Goal: Task Accomplishment & Management: Use online tool/utility

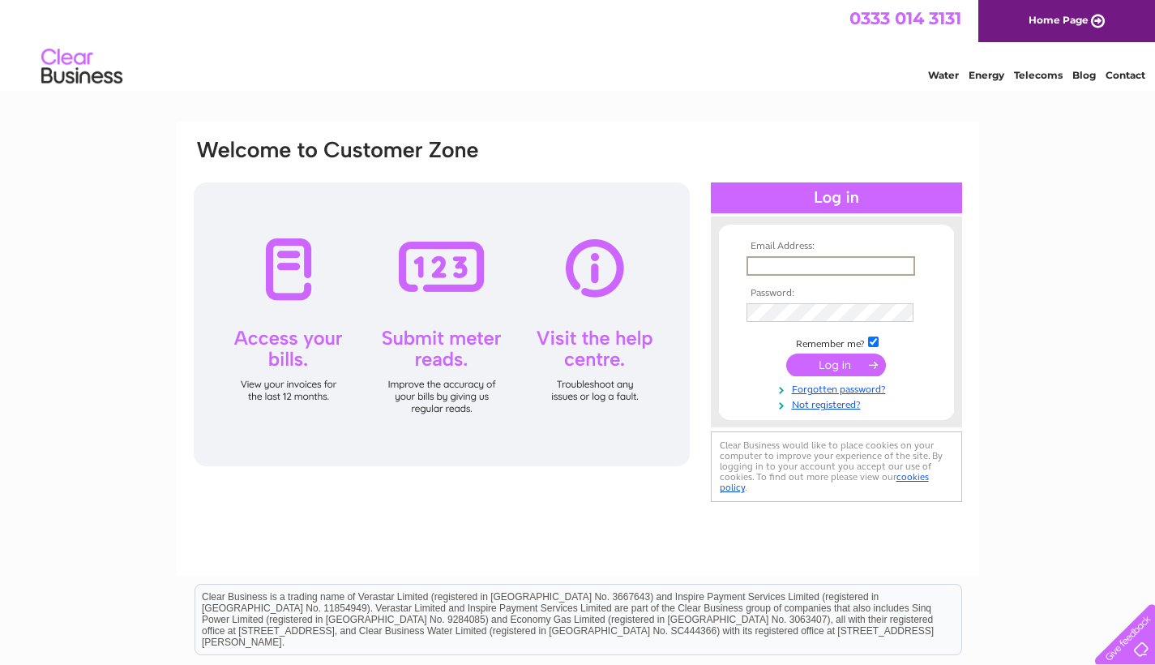
type input "[EMAIL_ADDRESS][DOMAIN_NAME]"
click at [836, 363] on input "submit" at bounding box center [836, 364] width 100 height 23
click at [841, 368] on input "submit" at bounding box center [836, 363] width 100 height 23
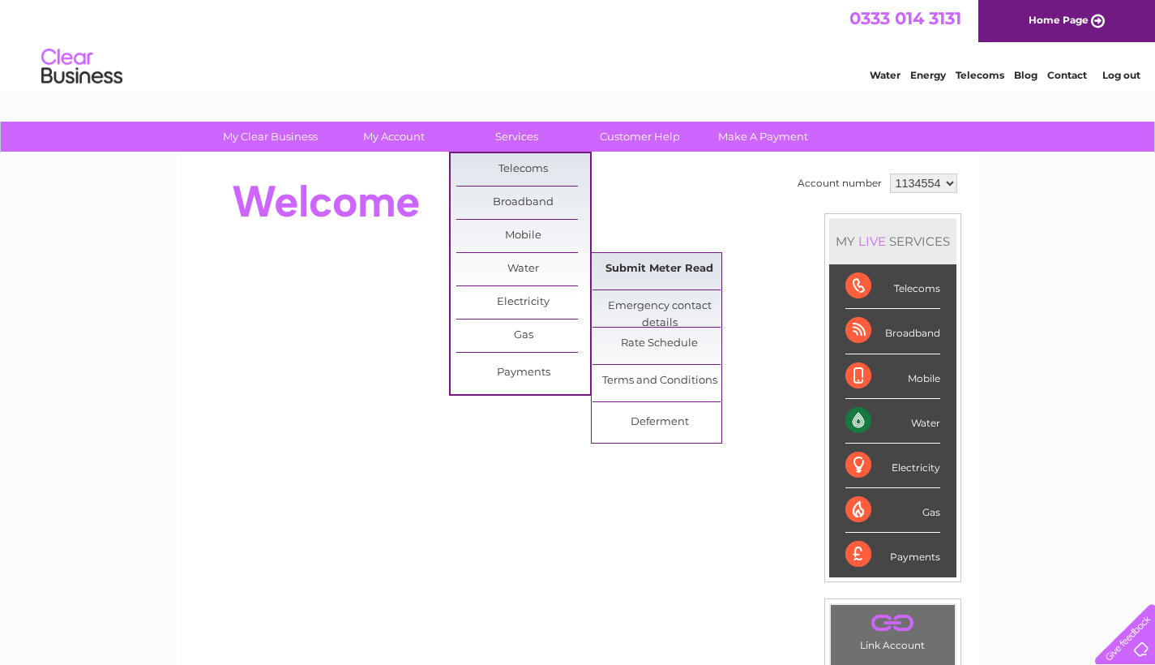
click at [691, 268] on link "Submit Meter Read" at bounding box center [660, 269] width 134 height 32
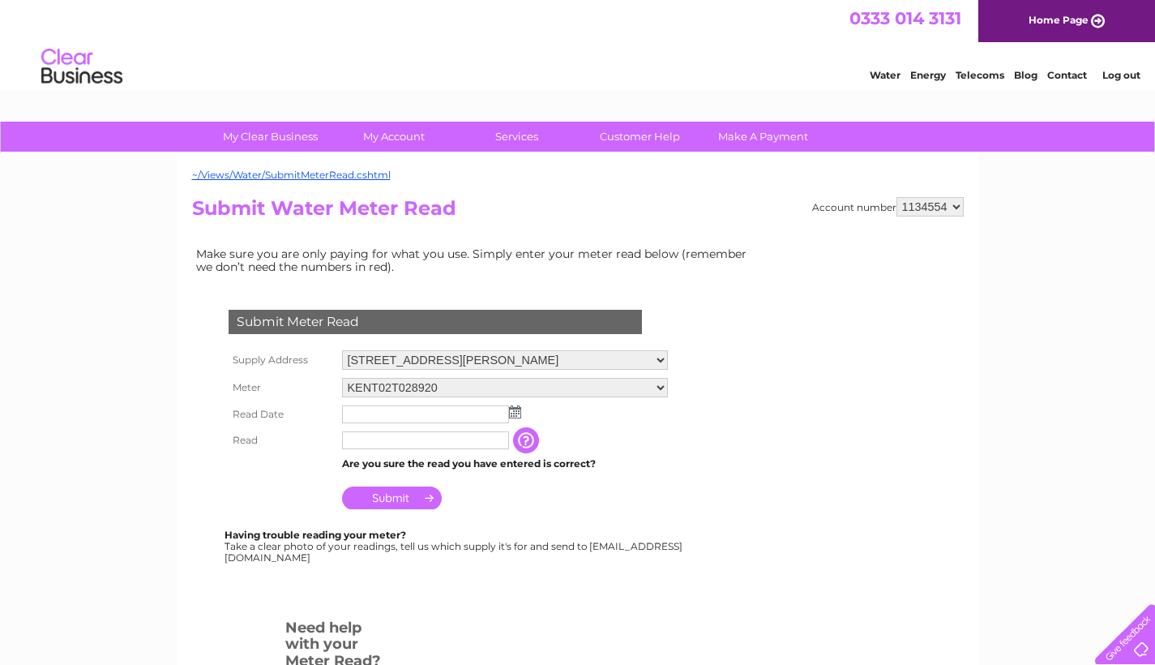
click at [516, 411] on img at bounding box center [515, 411] width 12 height 13
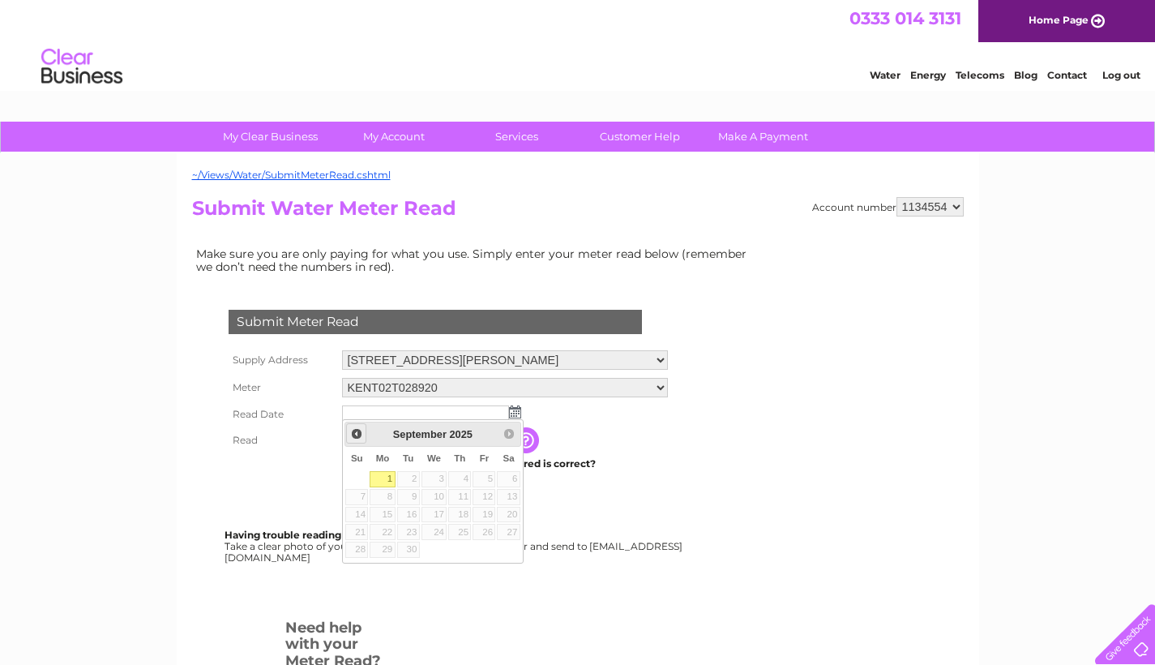
click at [351, 429] on span "Prev" at bounding box center [356, 433] width 13 height 13
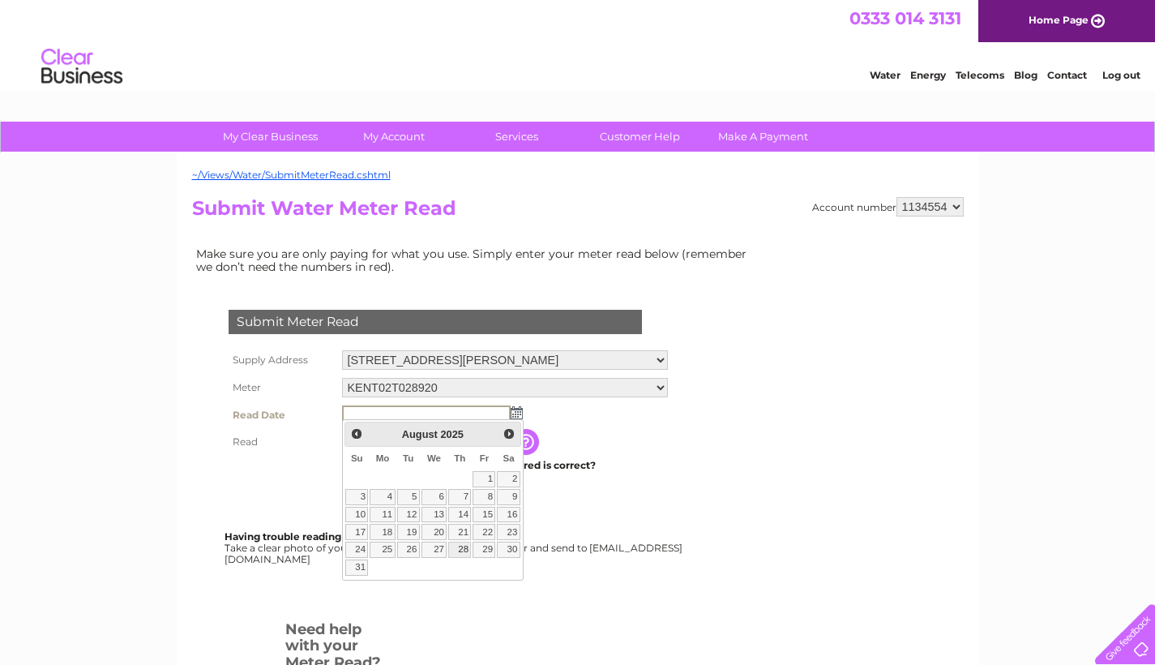
click at [465, 549] on link "28" at bounding box center [459, 550] width 23 height 16
type input "2025/08/28"
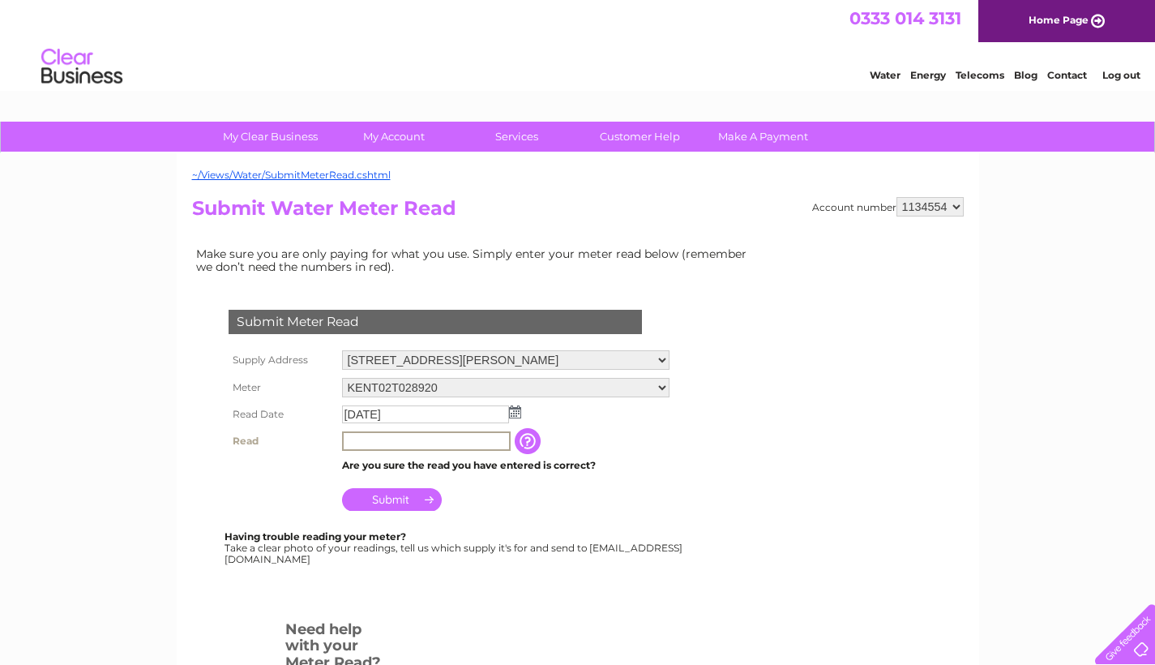
click at [494, 443] on input "text" at bounding box center [426, 440] width 169 height 19
type input "3498"
click at [422, 493] on input "Submit" at bounding box center [392, 499] width 100 height 23
